Goal: Information Seeking & Learning: Learn about a topic

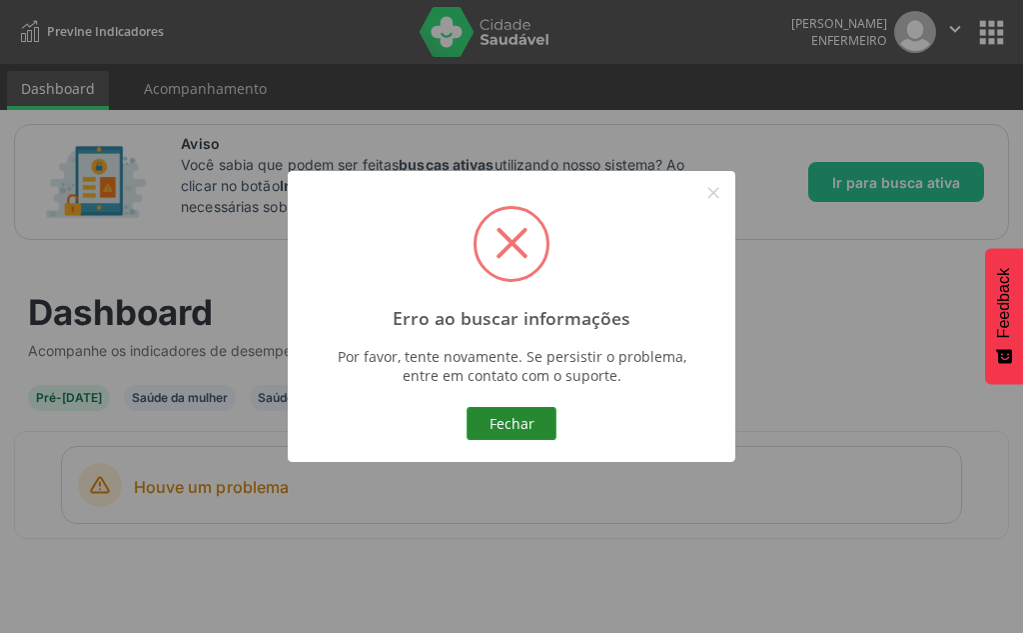
click at [491, 435] on button "Fechar" at bounding box center [512, 424] width 90 height 34
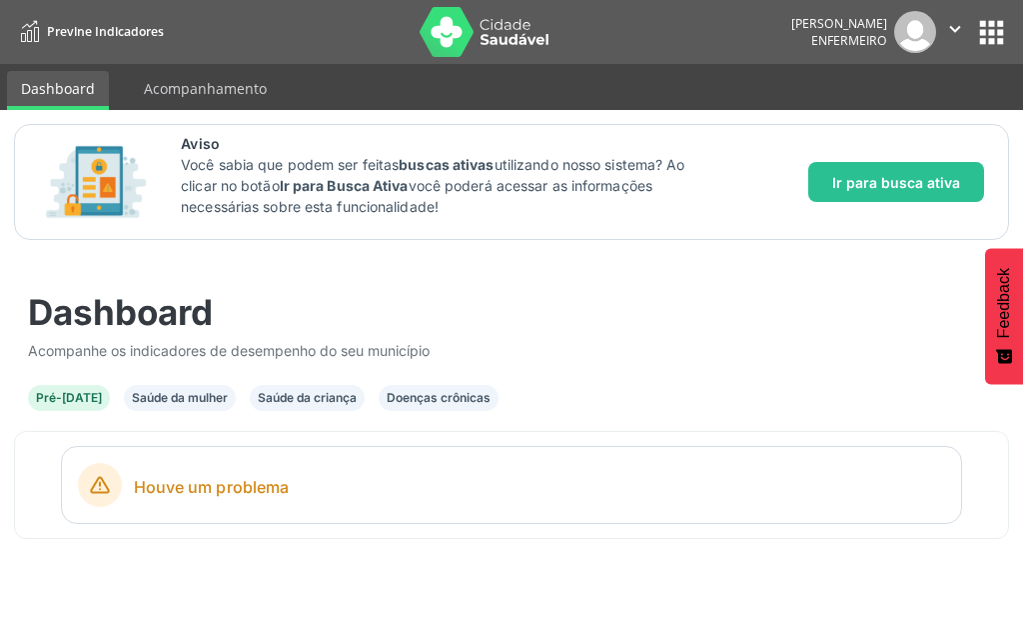
click at [156, 404] on div "Saúde da mulher" at bounding box center [180, 398] width 96 height 18
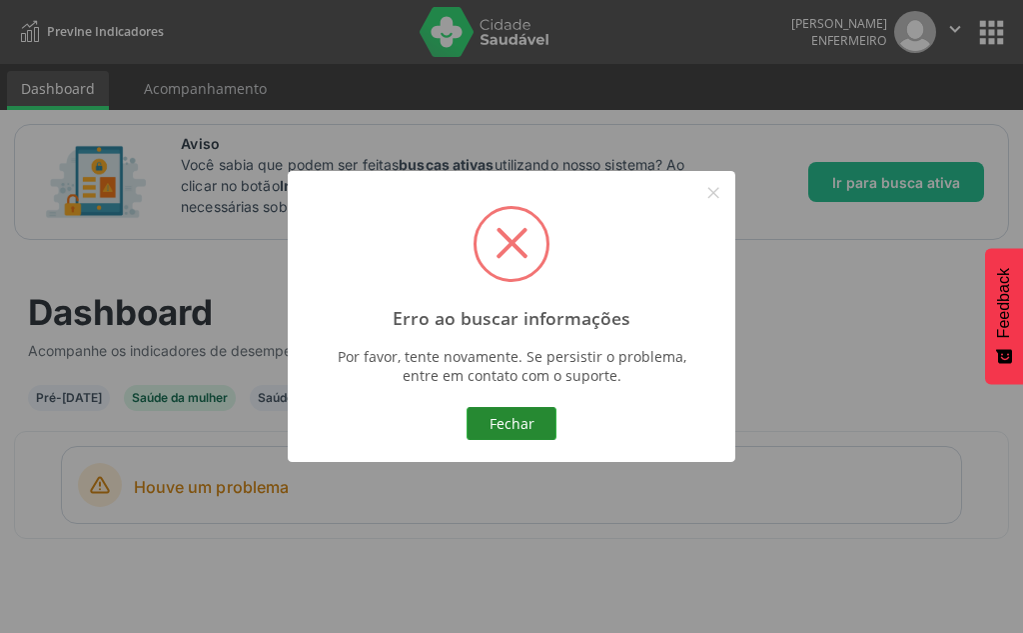
click at [489, 432] on button "Fechar" at bounding box center [512, 424] width 90 height 34
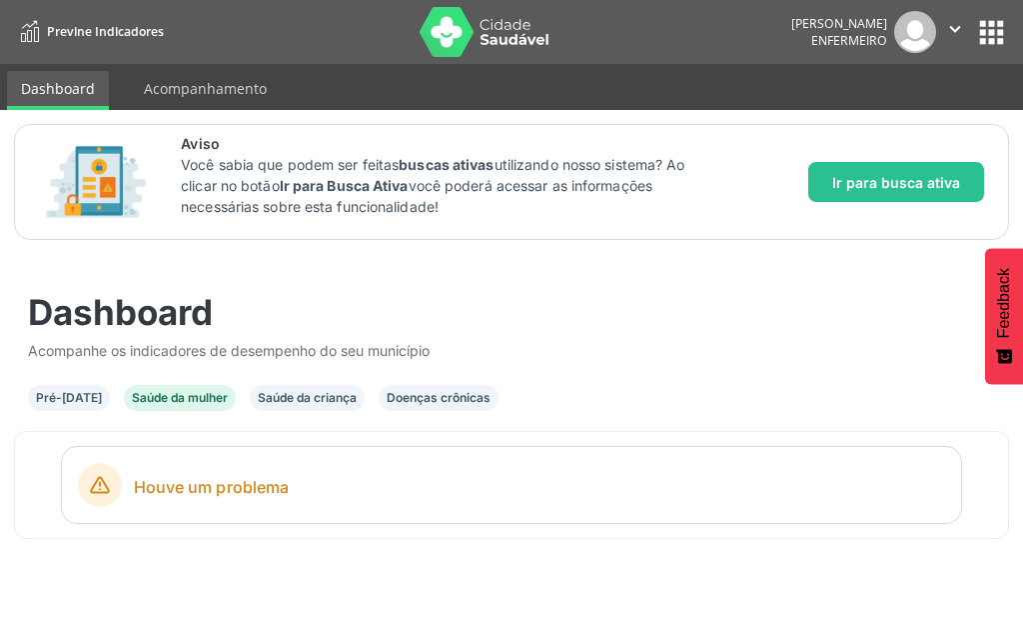
click at [326, 402] on div "Saúde da criança" at bounding box center [307, 398] width 99 height 18
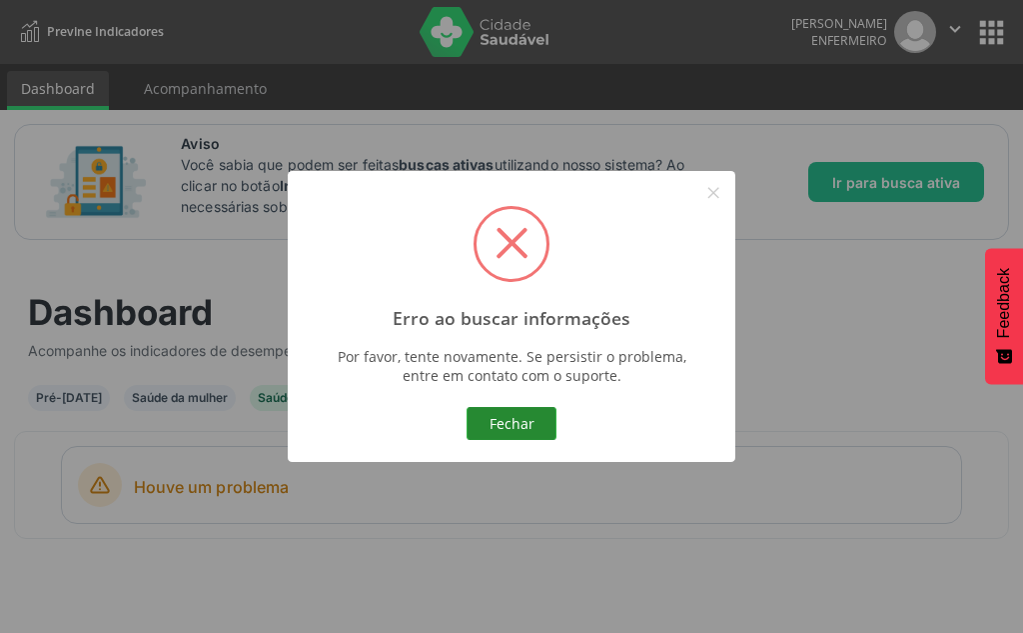
click at [527, 423] on button "Fechar" at bounding box center [512, 424] width 90 height 34
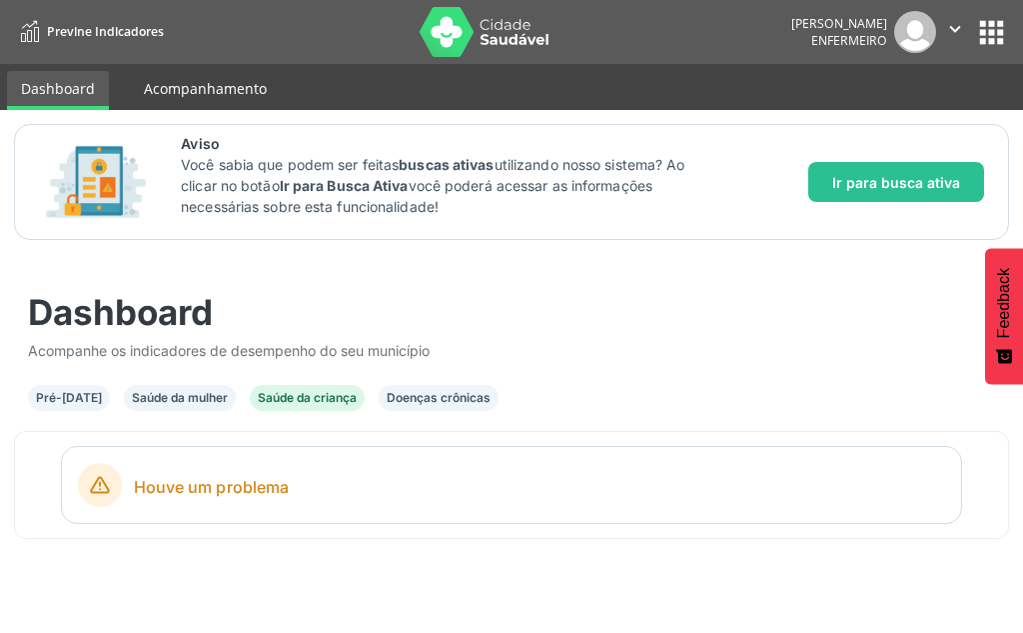
click at [156, 89] on link "Acompanhamento" at bounding box center [205, 88] width 151 height 35
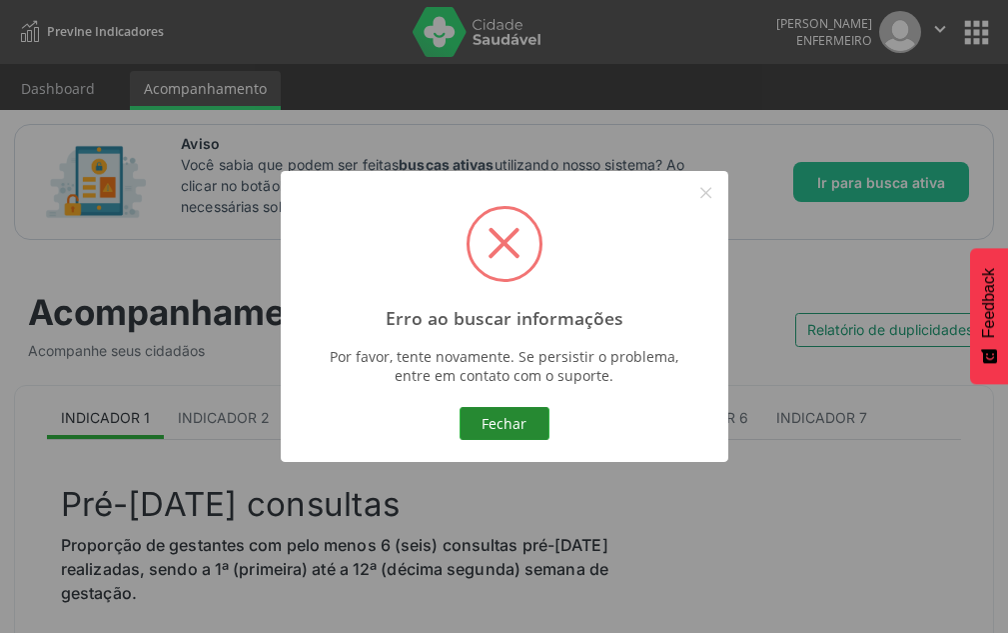
click at [526, 419] on button "Fechar" at bounding box center [505, 424] width 90 height 34
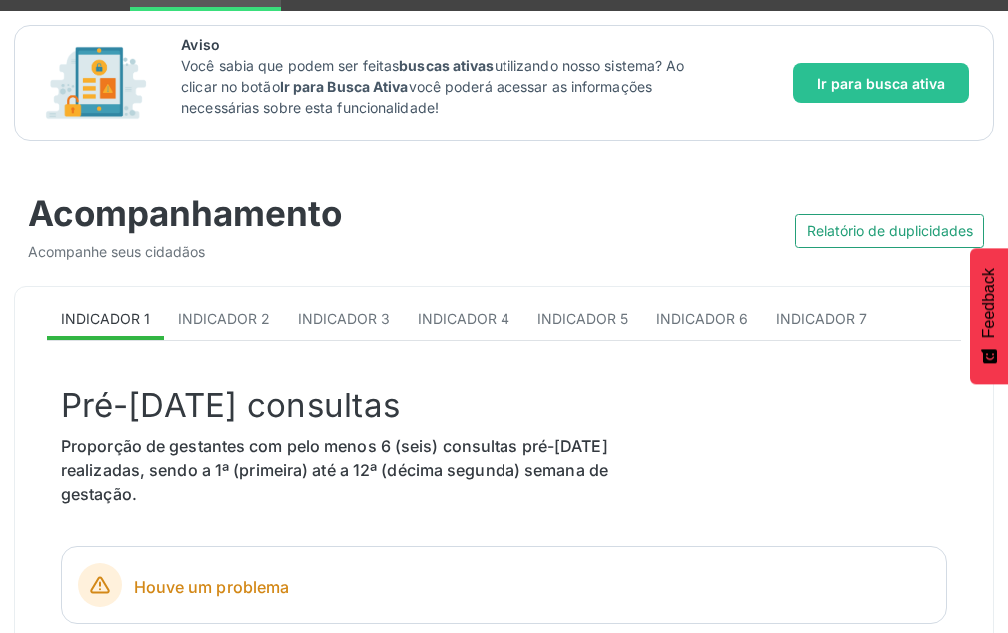
scroll to position [100, 0]
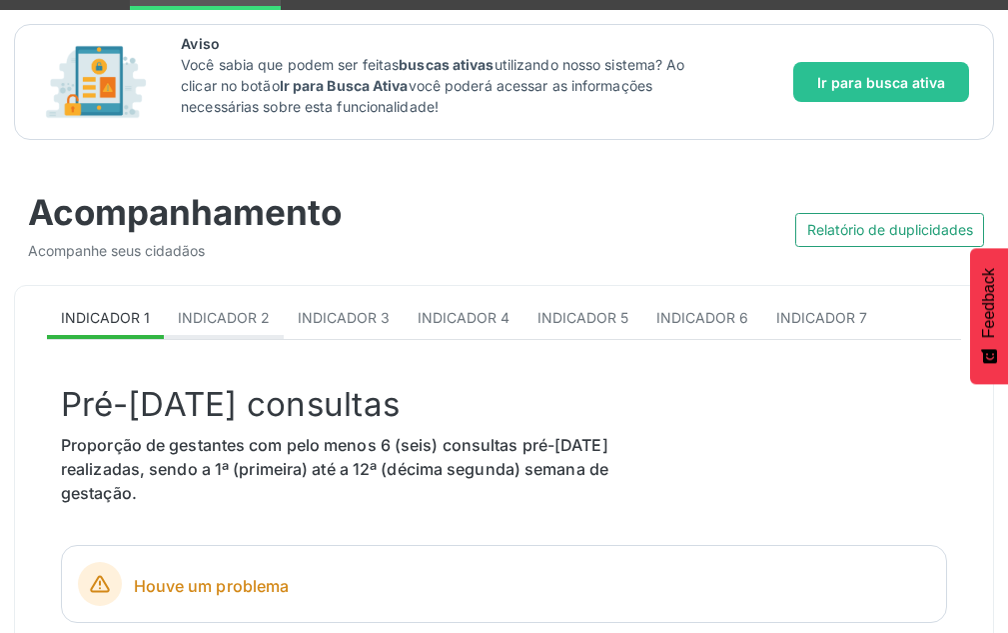
click at [246, 322] on span "Indicador 2" at bounding box center [224, 317] width 92 height 17
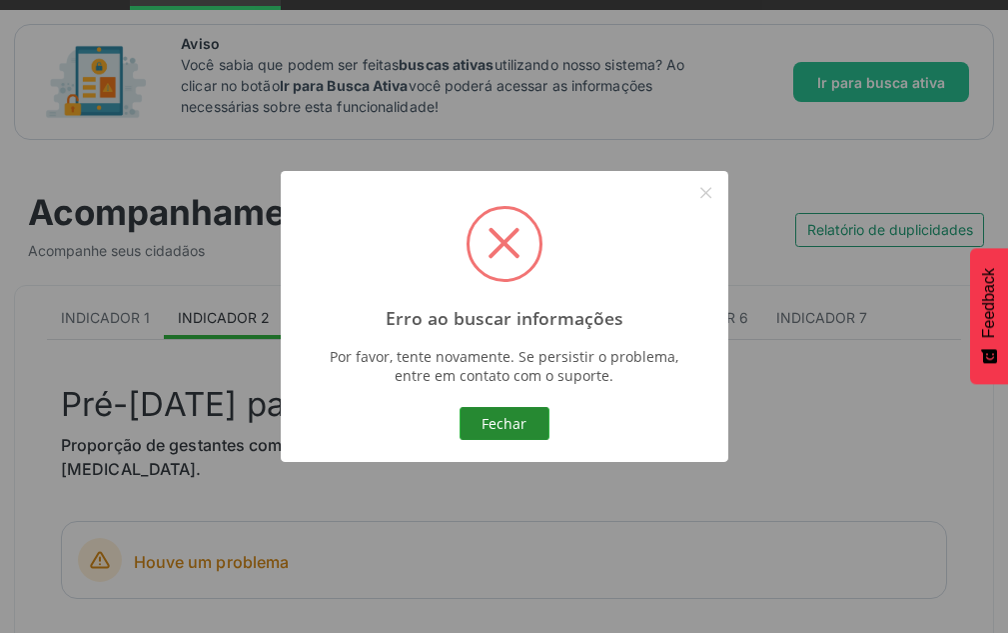
click at [504, 414] on button "Fechar" at bounding box center [505, 424] width 90 height 34
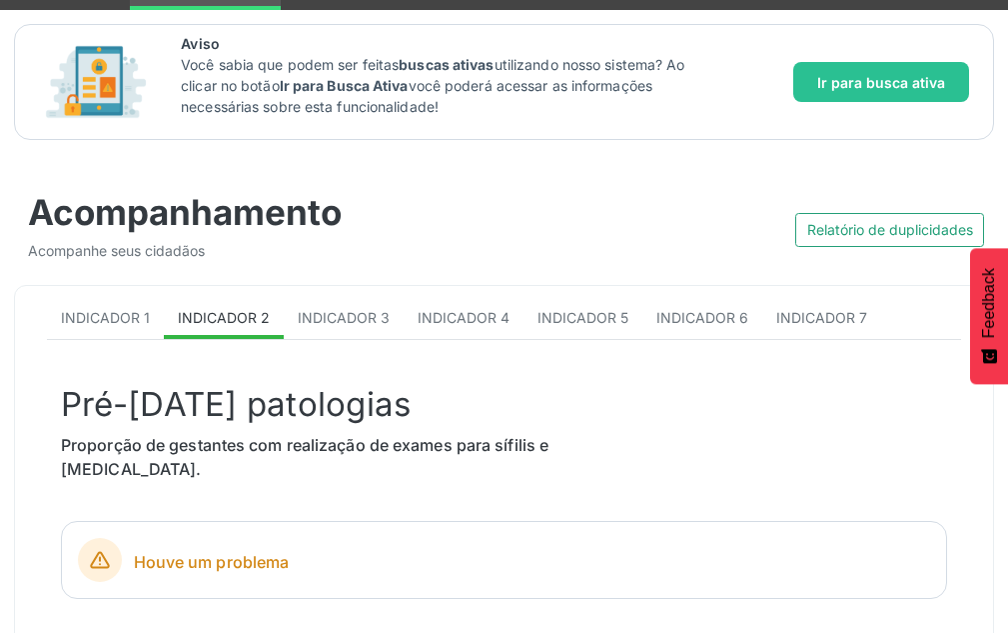
scroll to position [0, 0]
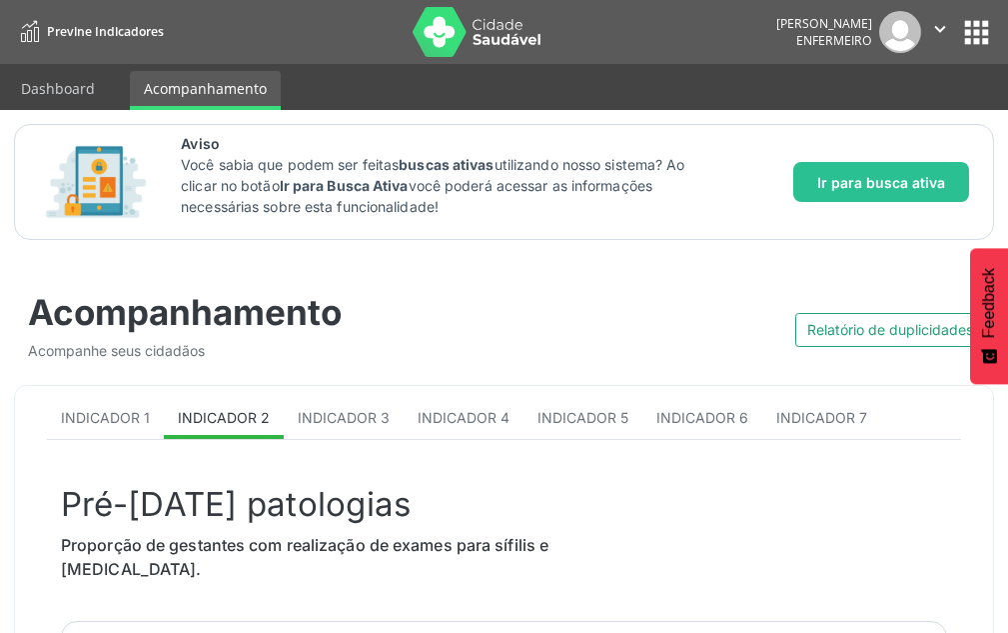
click at [942, 36] on icon "" at bounding box center [940, 29] width 22 height 22
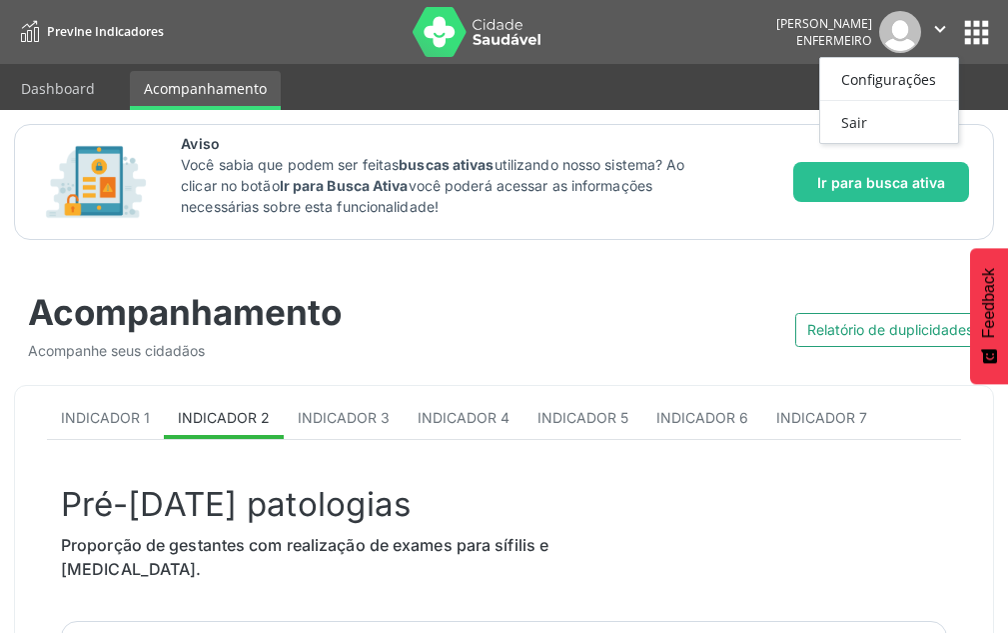
click at [968, 36] on button "apps" at bounding box center [976, 32] width 35 height 35
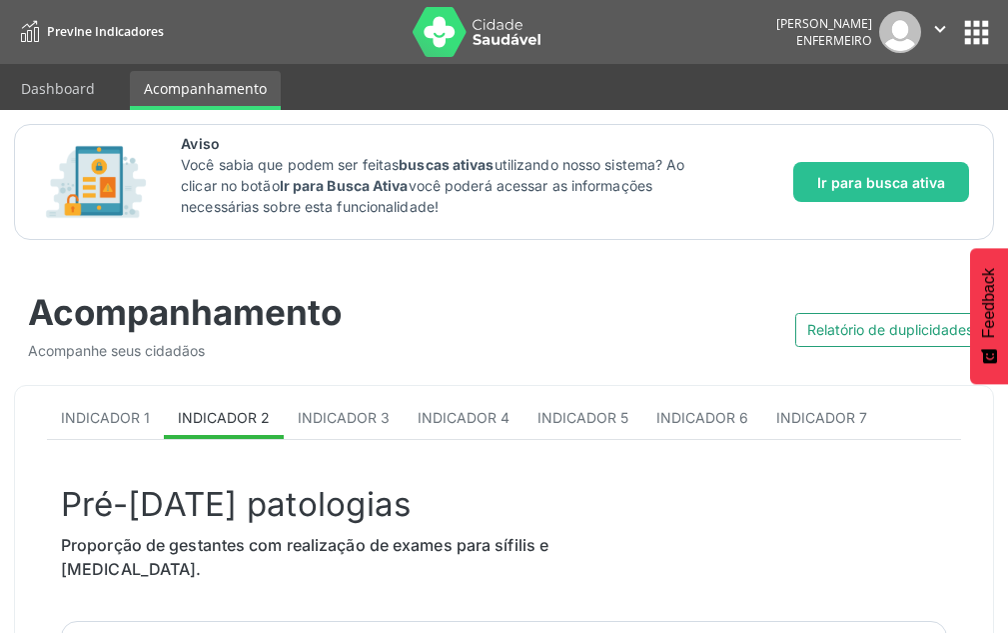
click at [891, 37] on img at bounding box center [900, 32] width 42 height 42
click at [428, 42] on img at bounding box center [478, 32] width 130 height 50
